Goal: Transaction & Acquisition: Purchase product/service

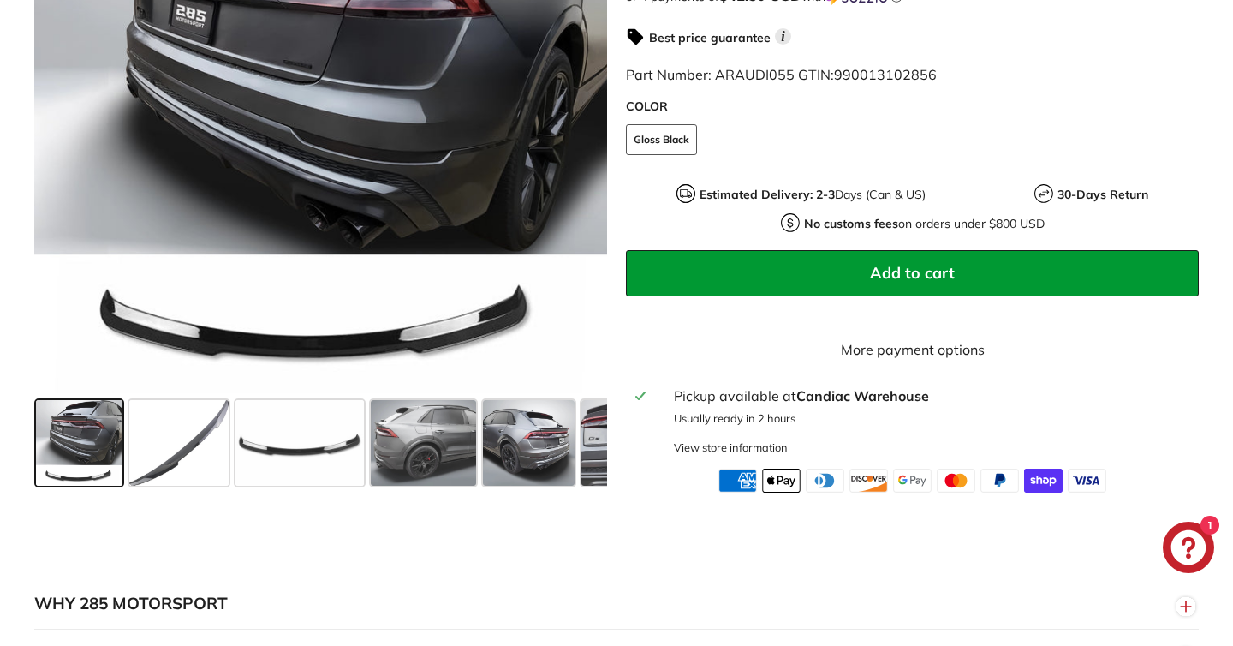
scroll to position [588, 0]
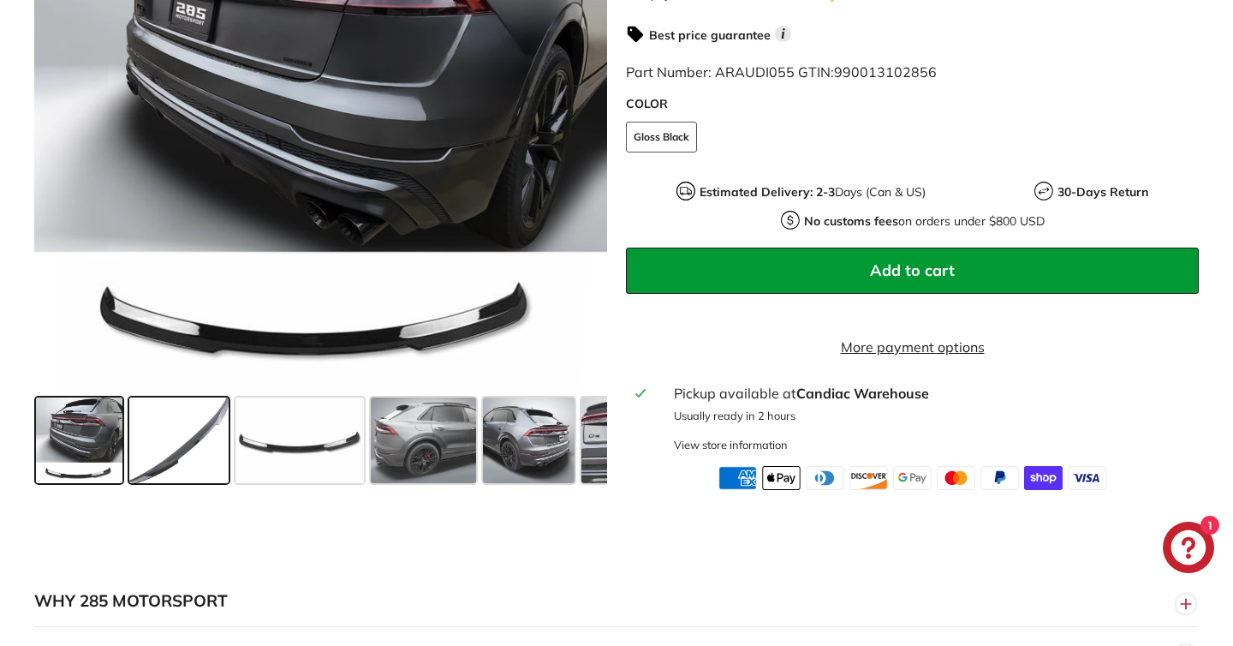
click at [195, 455] on span at bounding box center [178, 440] width 99 height 86
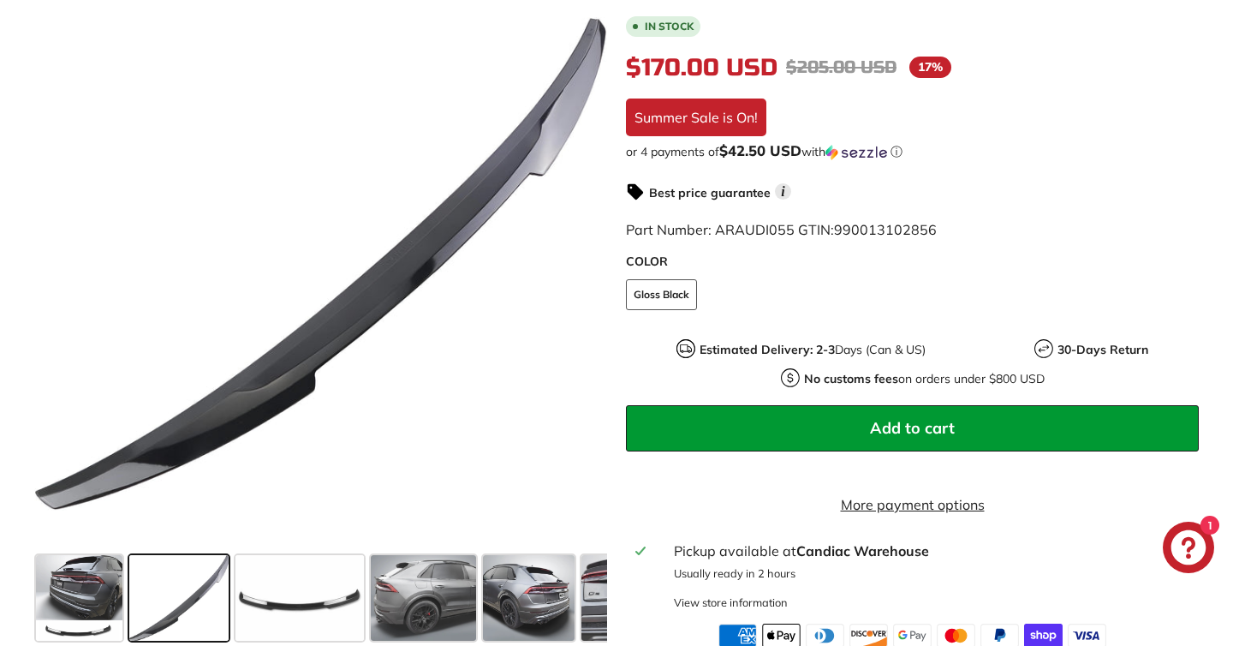
scroll to position [425, 0]
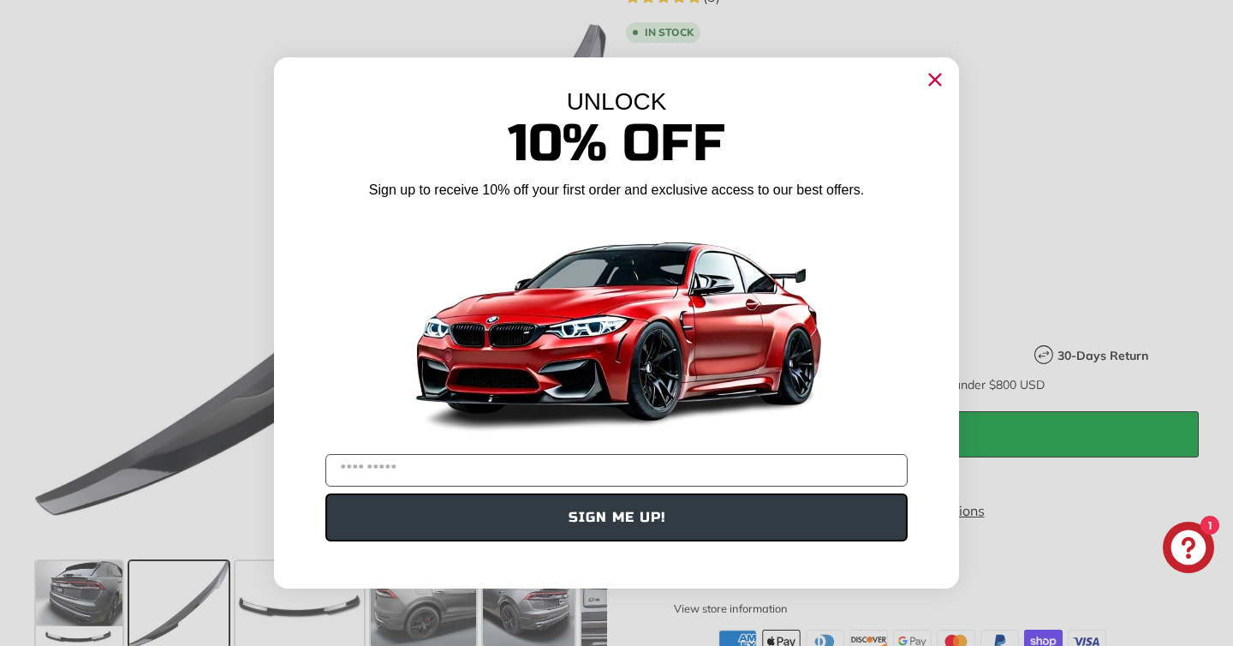
click at [583, 289] on img "POPUP Form" at bounding box center [616, 326] width 428 height 241
click at [940, 73] on circle "Close dialog" at bounding box center [935, 80] width 26 height 26
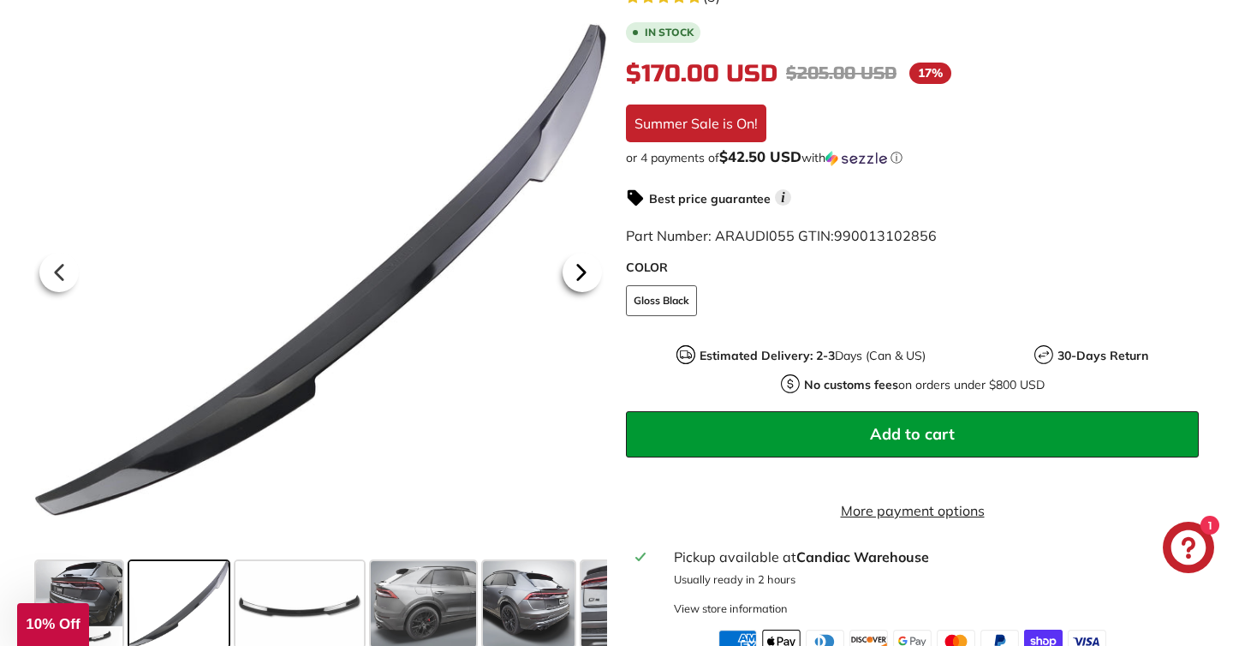
click at [588, 291] on icon at bounding box center [581, 272] width 39 height 39
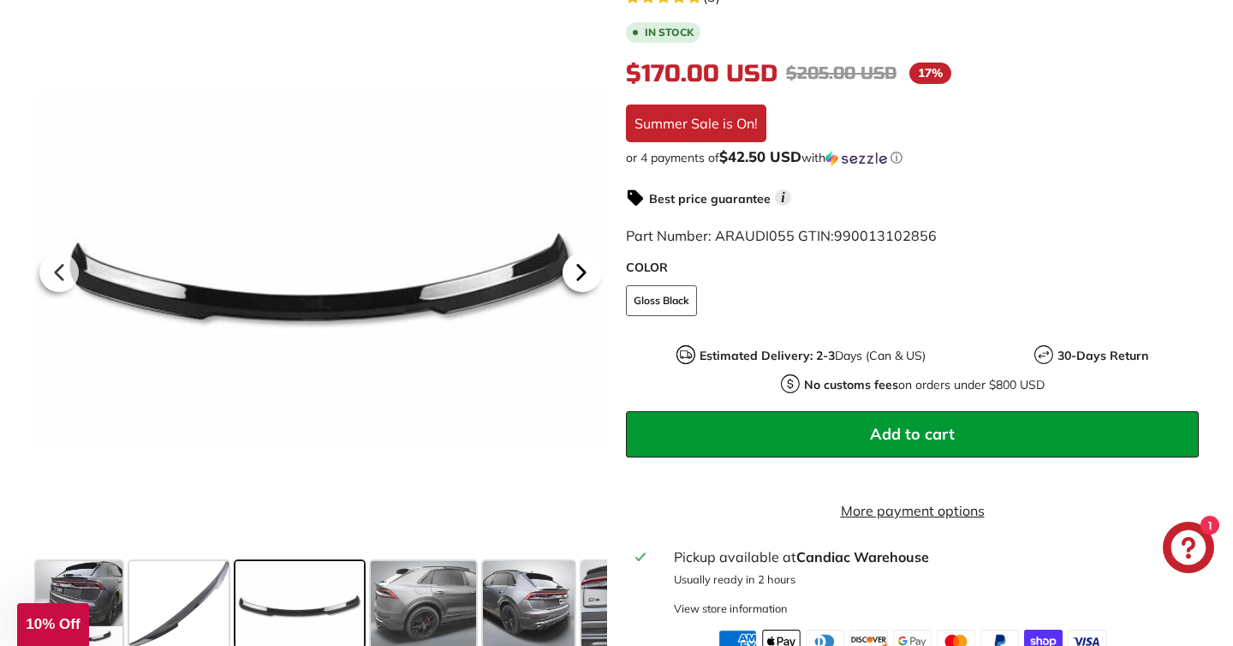
click at [588, 291] on icon at bounding box center [581, 272] width 39 height 39
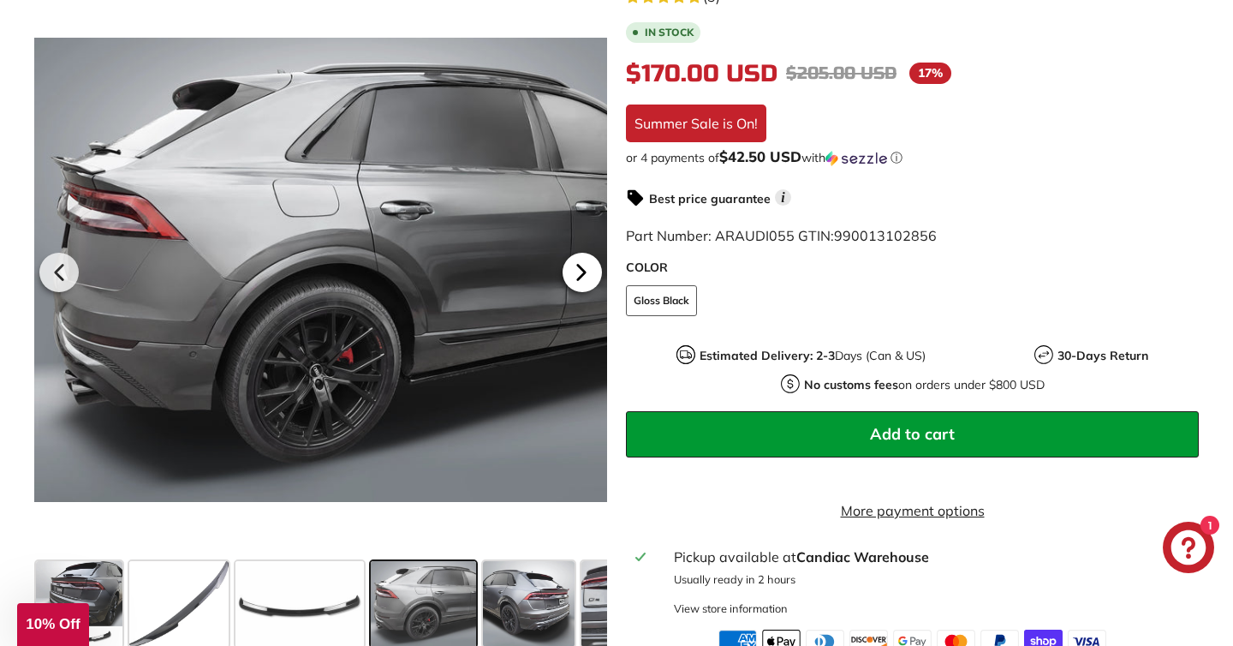
click at [588, 291] on icon at bounding box center [581, 272] width 39 height 39
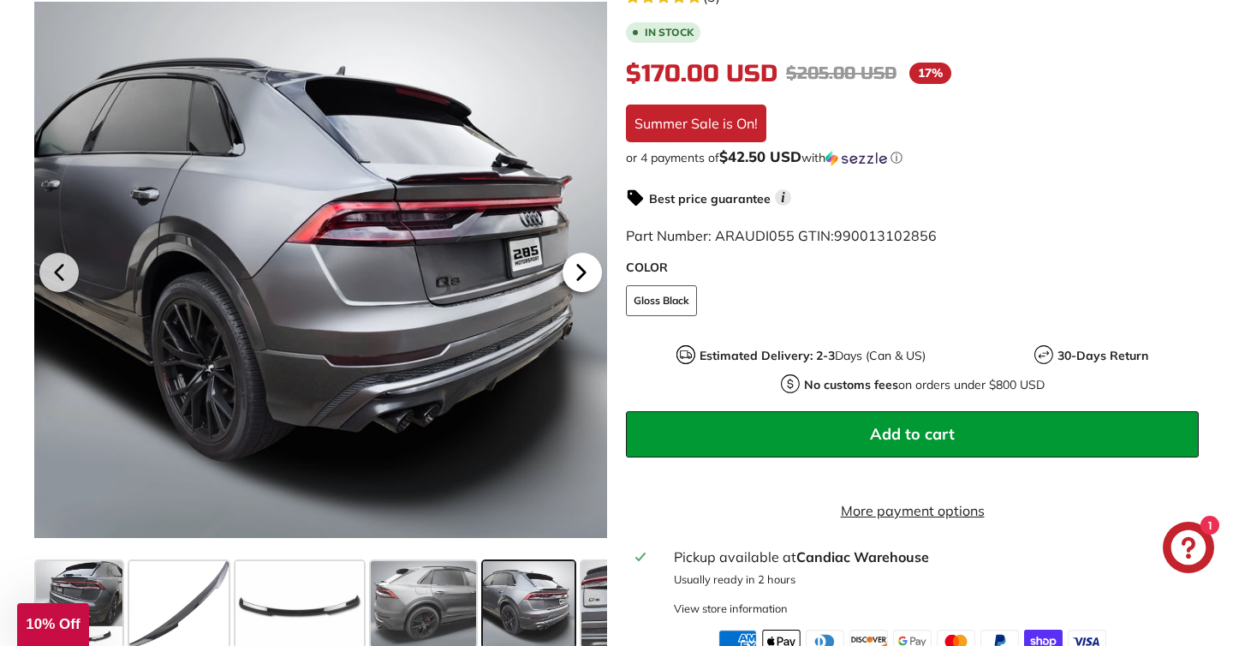
click at [588, 291] on icon at bounding box center [581, 272] width 39 height 39
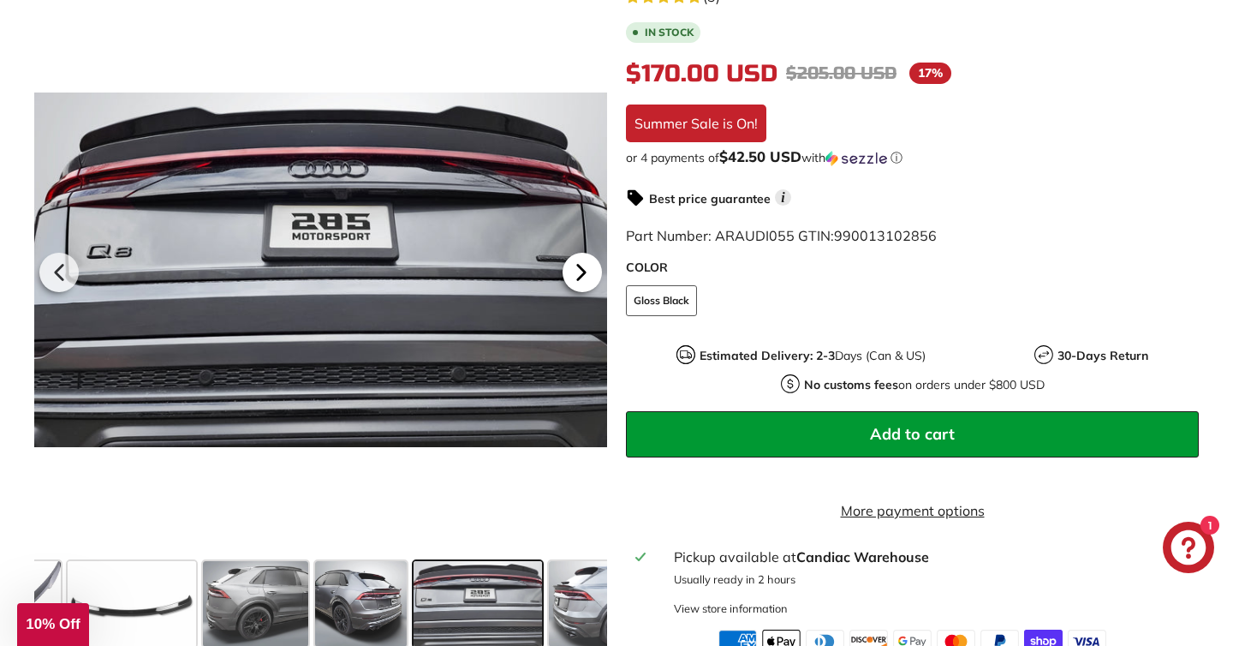
scroll to position [0, 324]
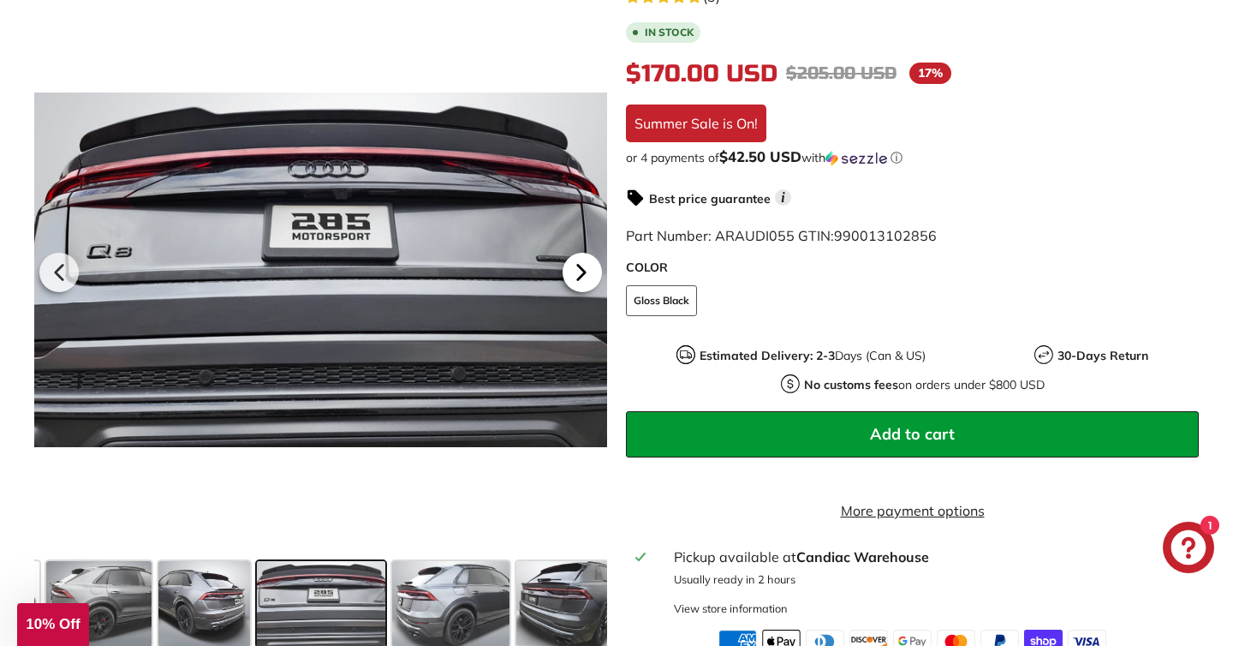
click at [588, 291] on icon at bounding box center [581, 272] width 39 height 39
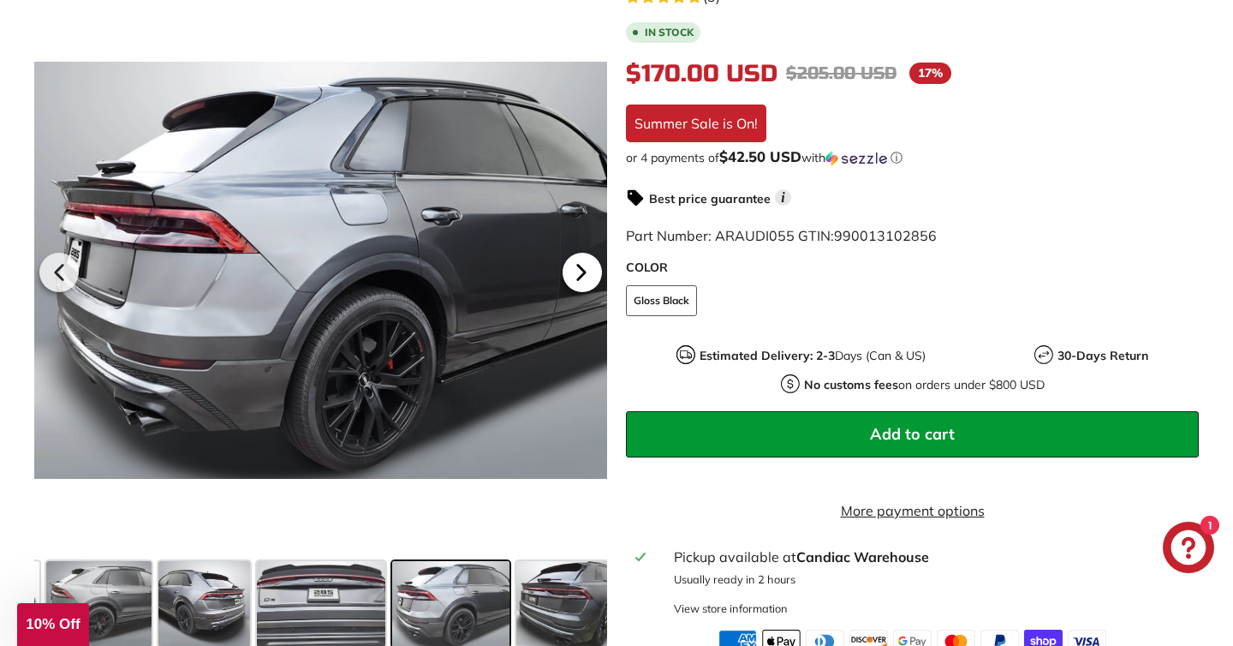
click at [588, 291] on icon at bounding box center [581, 272] width 39 height 39
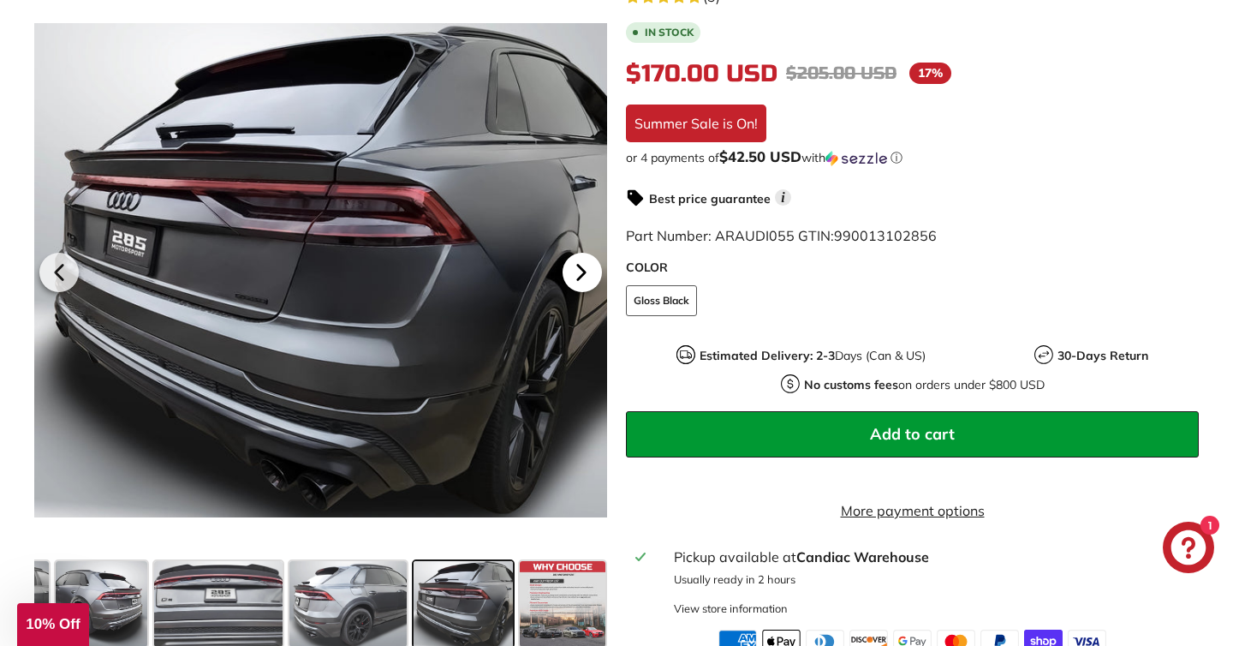
scroll to position [0, 429]
click at [588, 291] on icon at bounding box center [581, 272] width 39 height 39
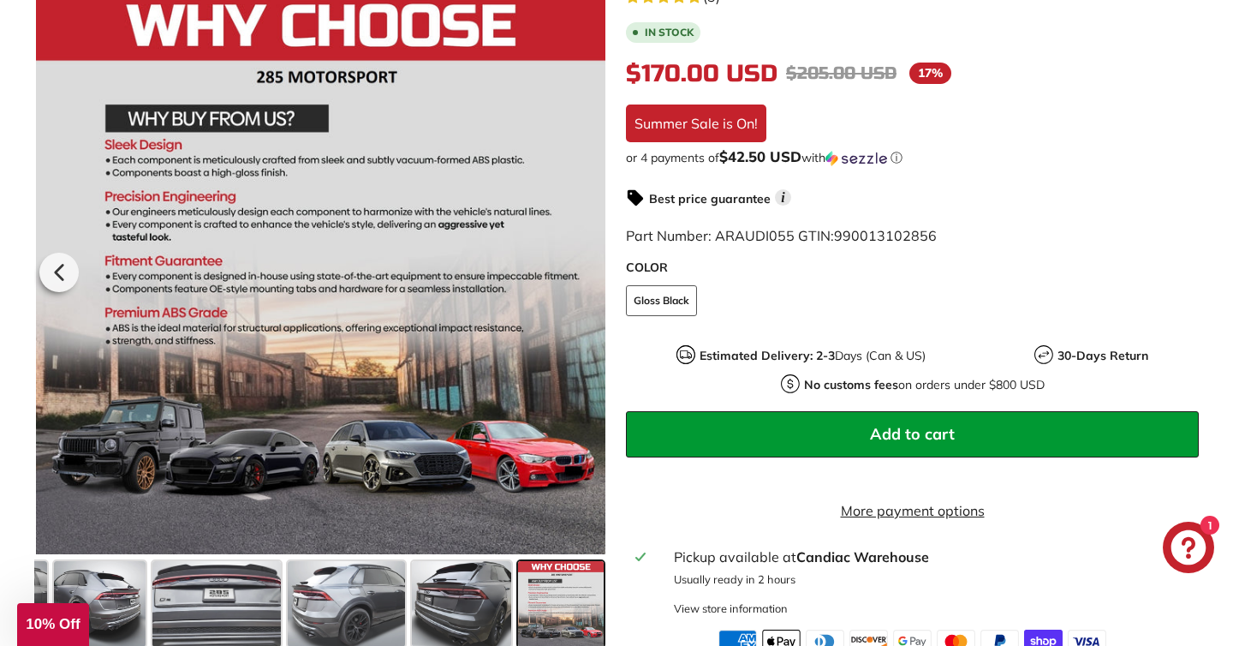
click at [588, 291] on div at bounding box center [320, 269] width 573 height 568
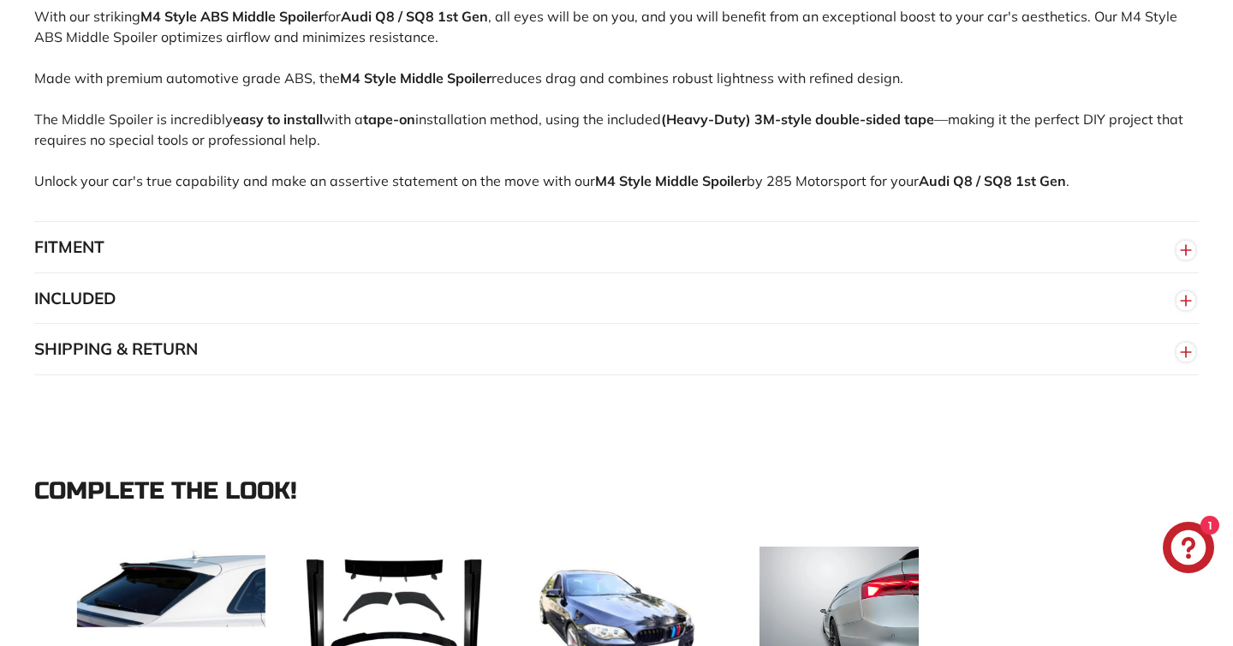
scroll to position [1274, 0]
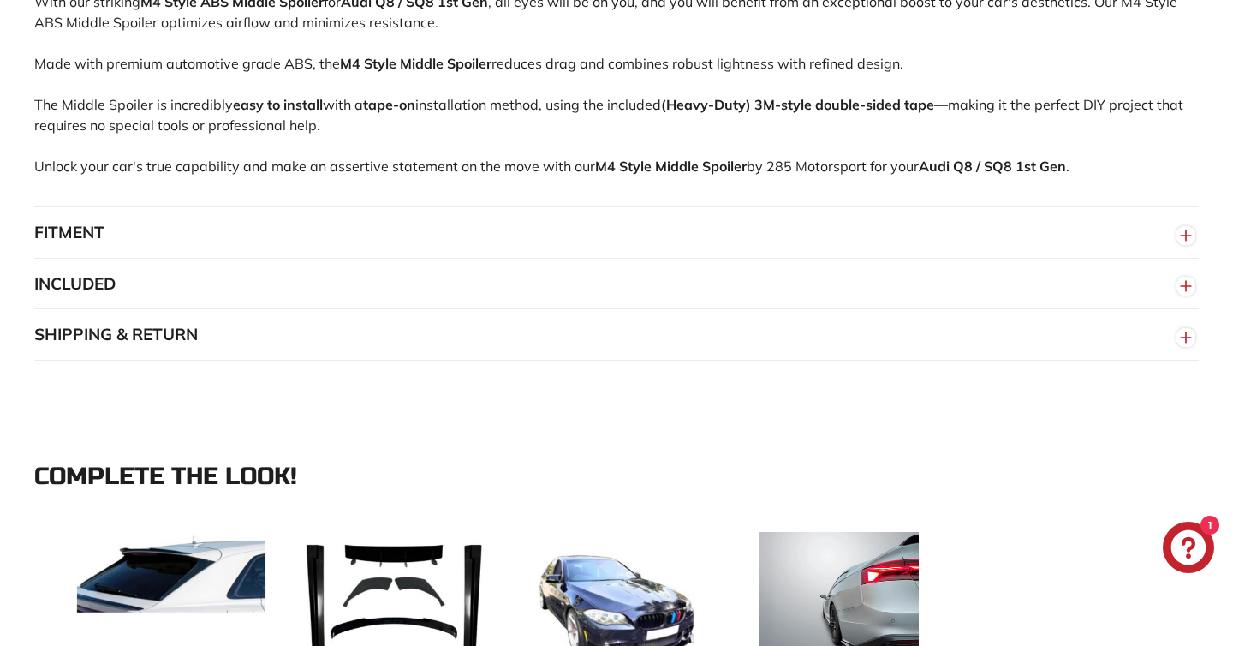
click at [658, 310] on button "INCLUDED" at bounding box center [616, 284] width 1164 height 51
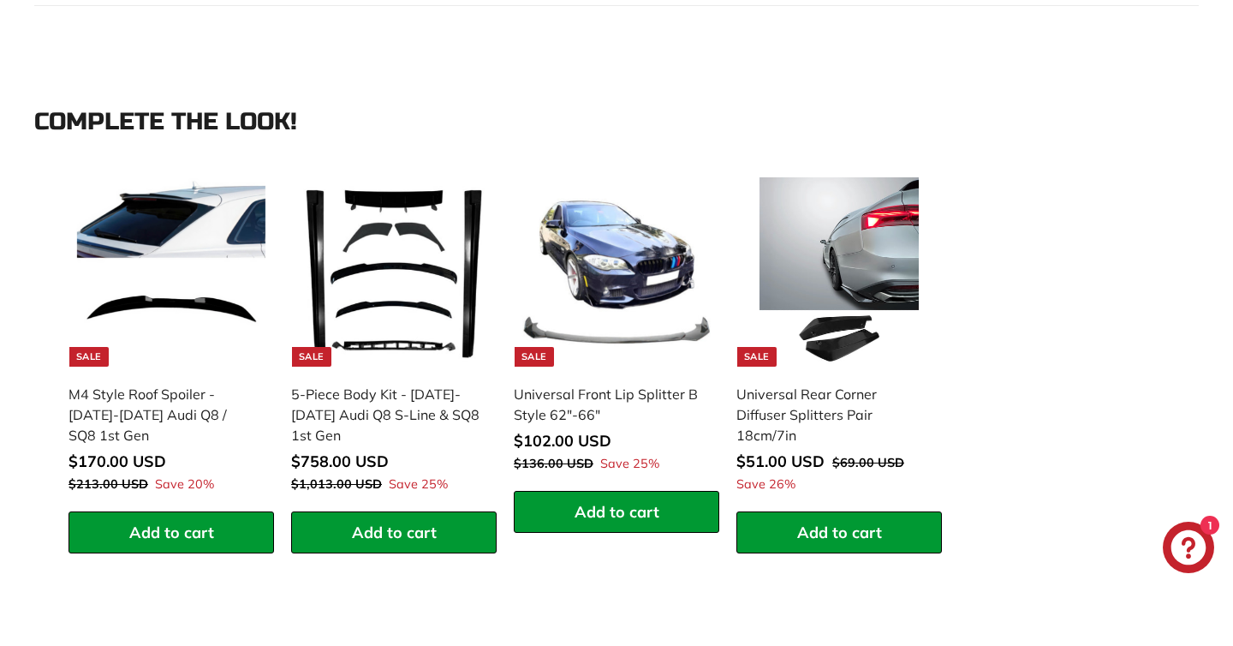
scroll to position [1701, 0]
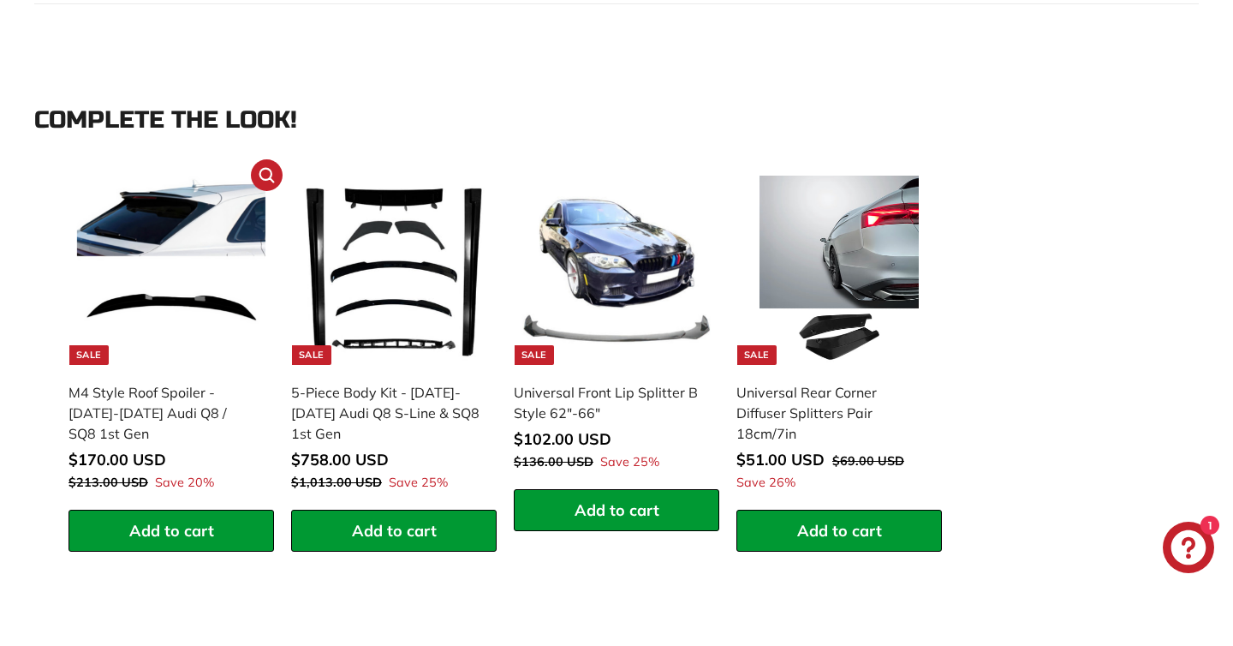
click at [207, 412] on div "M4 Style Roof Spoiler - [DATE]-[DATE] Audi Q8 / SQ8 1st Gen" at bounding box center [162, 413] width 188 height 62
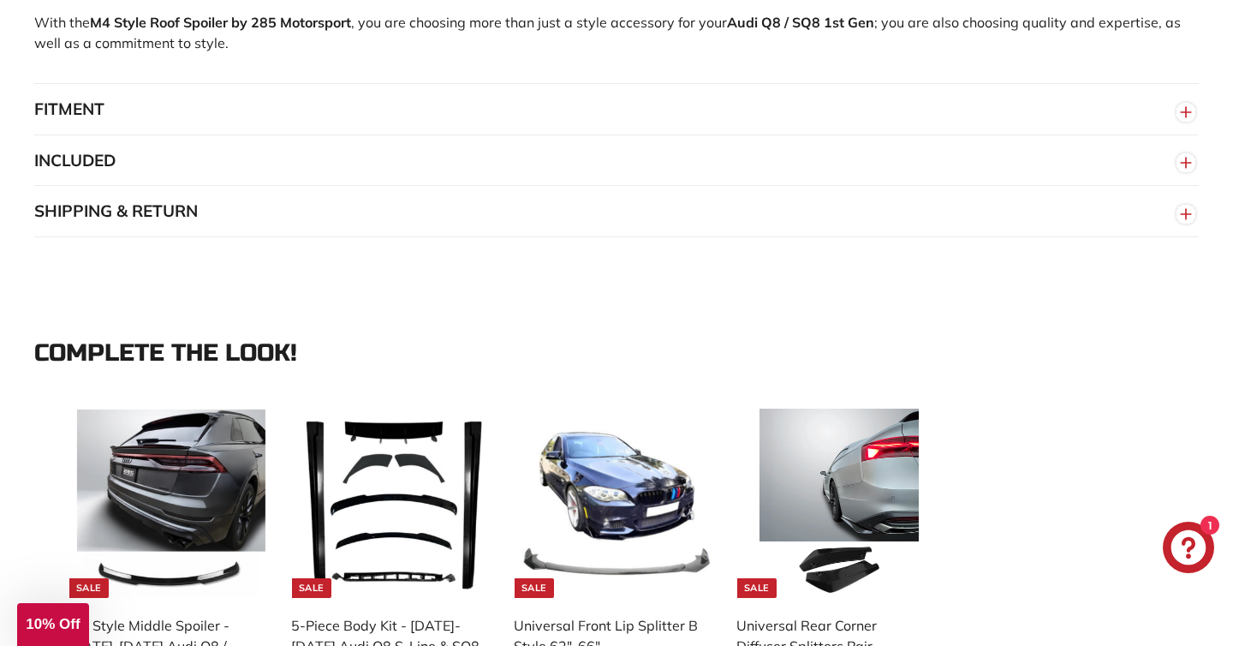
scroll to position [1390, 0]
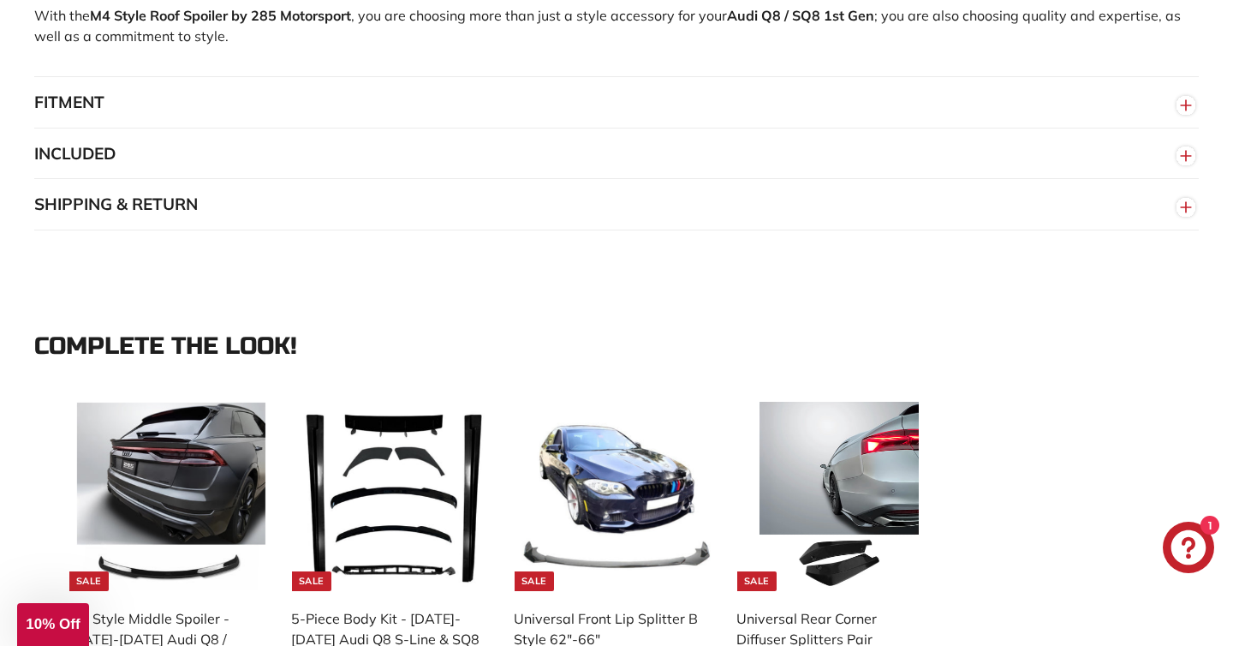
click at [809, 225] on button "SHIPPING & RETURN" at bounding box center [616, 204] width 1164 height 51
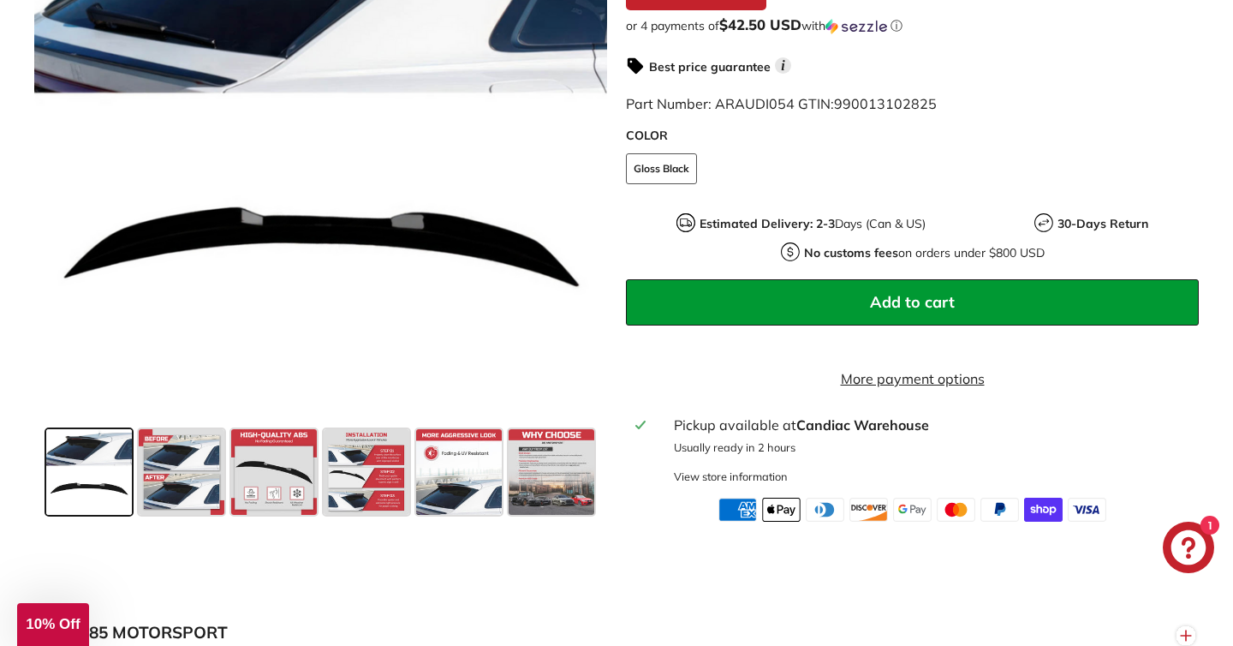
scroll to position [457, 0]
